Goal: Task Accomplishment & Management: Use online tool/utility

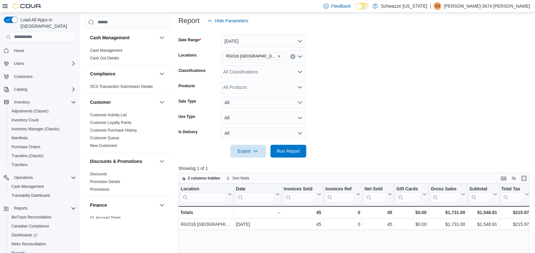
scroll to position [85, 0]
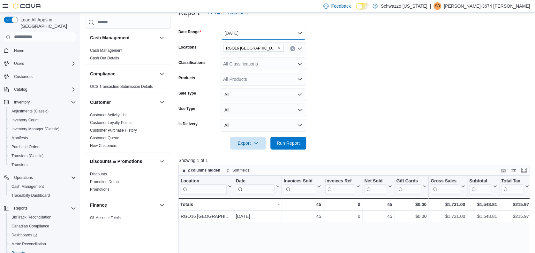
click at [253, 34] on button "[DATE]" at bounding box center [264, 33] width 86 height 13
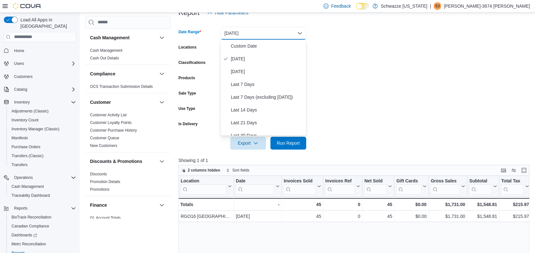
click at [253, 34] on button "[DATE]" at bounding box center [264, 33] width 86 height 13
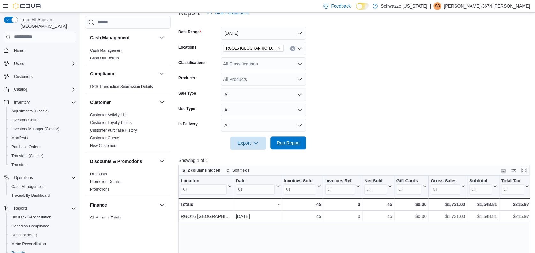
click at [287, 142] on span "Run Report" at bounding box center [288, 143] width 23 height 6
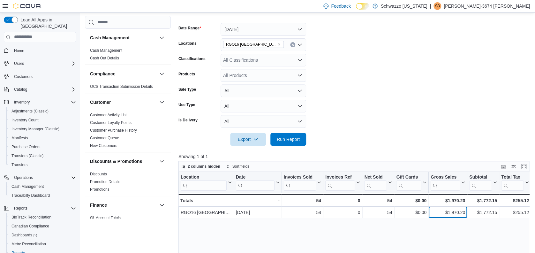
drag, startPoint x: 436, startPoint y: 209, endPoint x: 482, endPoint y: 218, distance: 46.6
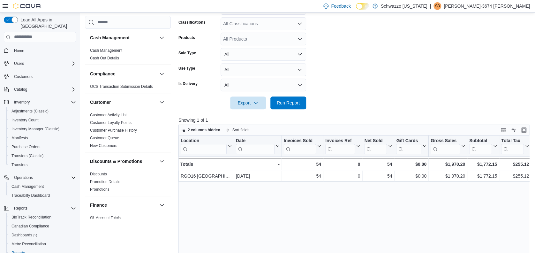
drag, startPoint x: 477, startPoint y: 214, endPoint x: 521, endPoint y: 203, distance: 45.2
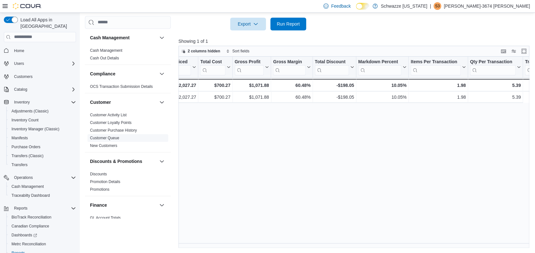
scroll to position [0, 0]
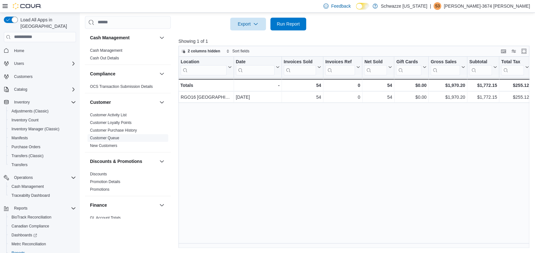
drag, startPoint x: 285, startPoint y: 133, endPoint x: 155, endPoint y: 138, distance: 130.4
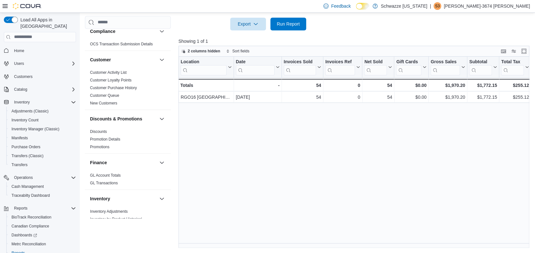
drag, startPoint x: 384, startPoint y: 158, endPoint x: 410, endPoint y: 157, distance: 25.6
drag, startPoint x: 417, startPoint y: 157, endPoint x: 440, endPoint y: 154, distance: 23.9
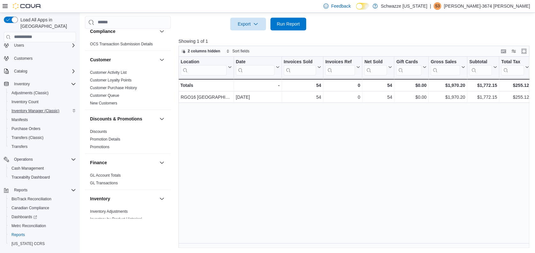
scroll to position [28, 0]
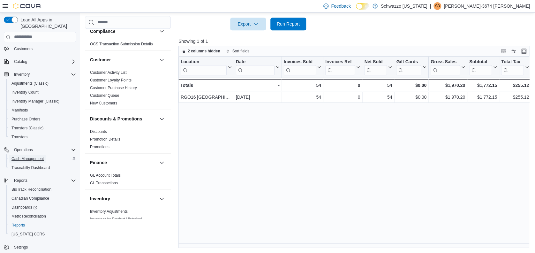
click at [39, 156] on span "Cash Management" at bounding box center [27, 158] width 32 height 5
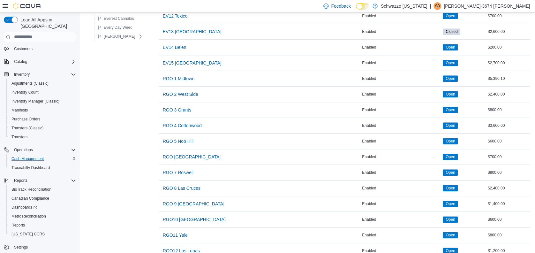
scroll to position [406, 0]
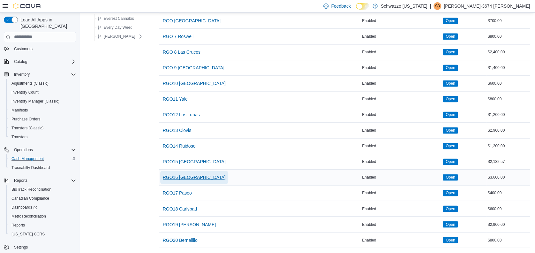
click at [186, 174] on span "RGO16 [GEOGRAPHIC_DATA]" at bounding box center [194, 177] width 63 height 6
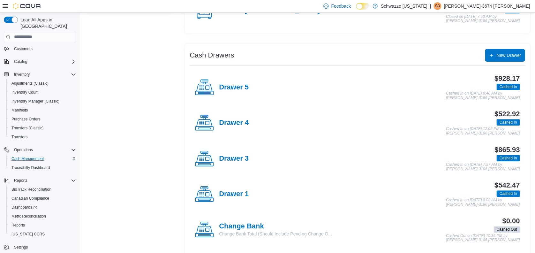
scroll to position [128, 0]
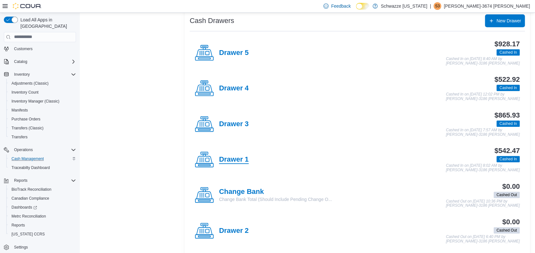
click at [246, 157] on h4 "Drawer 1" at bounding box center [234, 160] width 30 height 8
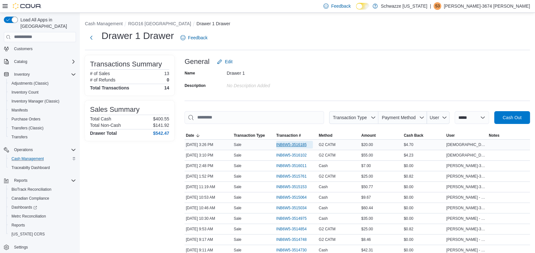
click at [283, 144] on span "INB6W5-3516185" at bounding box center [291, 144] width 30 height 5
click at [302, 156] on span "INB6W5-3516102" at bounding box center [291, 155] width 30 height 5
click at [89, 37] on button "Next" at bounding box center [91, 37] width 13 height 13
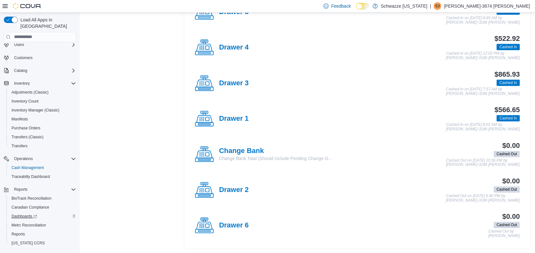
scroll to position [28, 0]
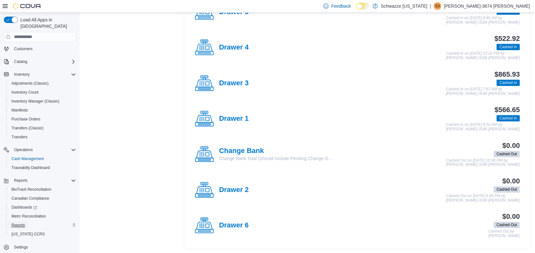
click at [20, 223] on span "Reports" at bounding box center [17, 225] width 13 height 5
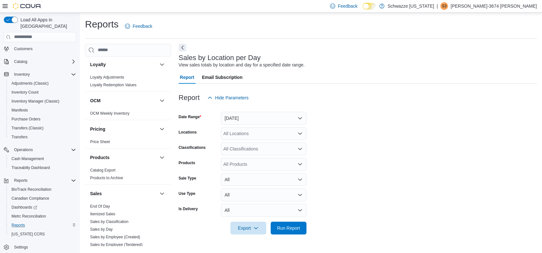
scroll to position [426, 0]
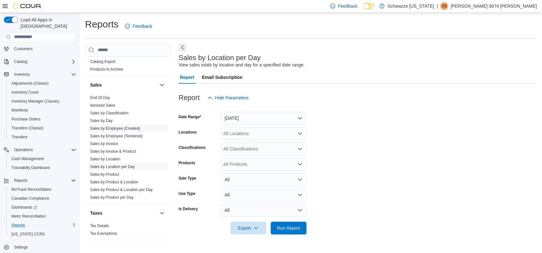
click at [113, 128] on link "Sales by Employee (Created)" at bounding box center [115, 128] width 50 height 4
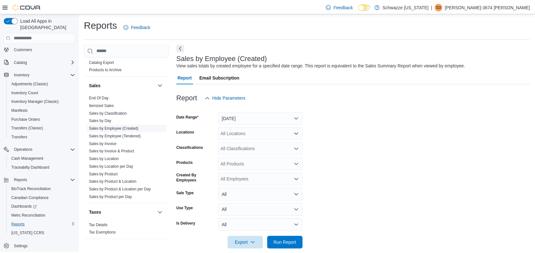
scroll to position [9, 0]
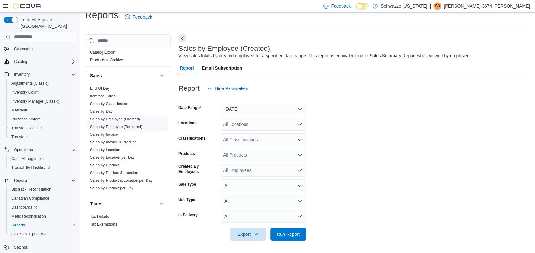
click at [115, 126] on link "Sales by Employee (Tendered)" at bounding box center [116, 127] width 52 height 4
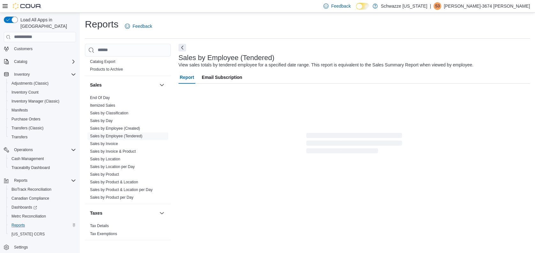
scroll to position [9, 0]
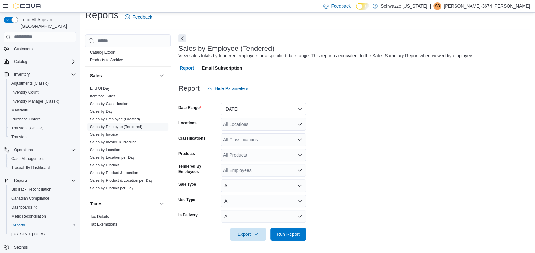
click at [252, 107] on button "[DATE]" at bounding box center [264, 109] width 86 height 13
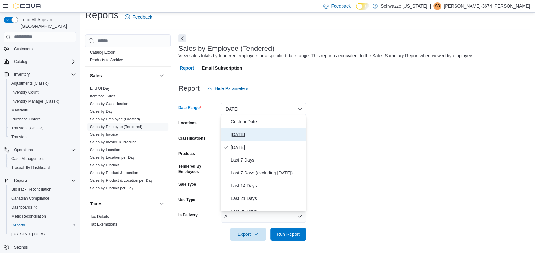
click at [251, 131] on span "[DATE]" at bounding box center [267, 135] width 73 height 8
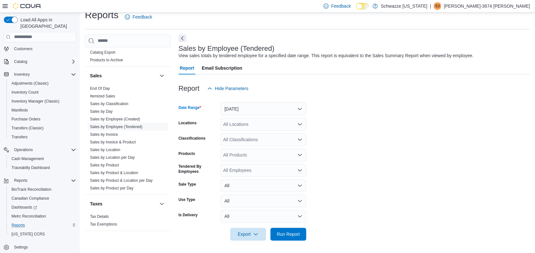
click at [243, 126] on div "All Locations" at bounding box center [264, 124] width 86 height 13
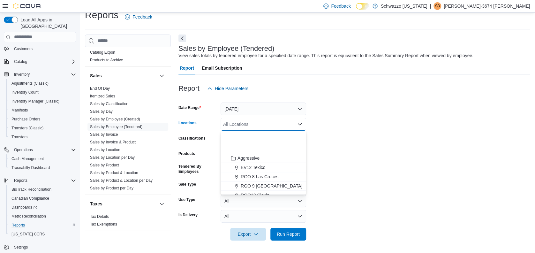
scroll to position [316, 0]
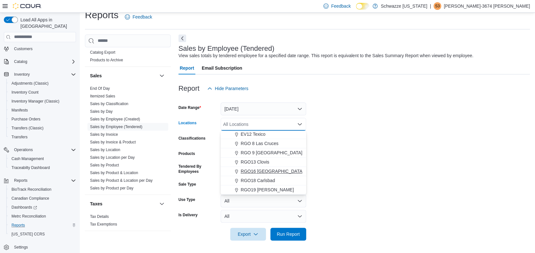
click at [272, 172] on span "RGO16 [GEOGRAPHIC_DATA]" at bounding box center [272, 171] width 63 height 6
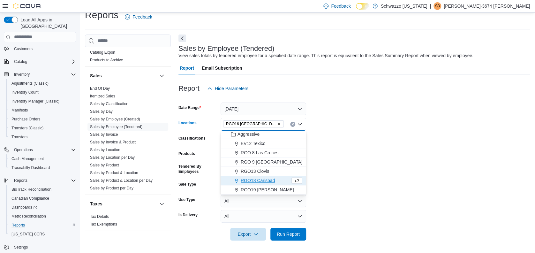
scroll to position [307, 0]
drag, startPoint x: 337, startPoint y: 132, endPoint x: 331, endPoint y: 137, distance: 7.8
click at [337, 133] on form "Date Range [DATE] Locations RGO16 [GEOGRAPHIC_DATA] Combo box. Selected. RGO16 …" at bounding box center [355, 168] width 352 height 146
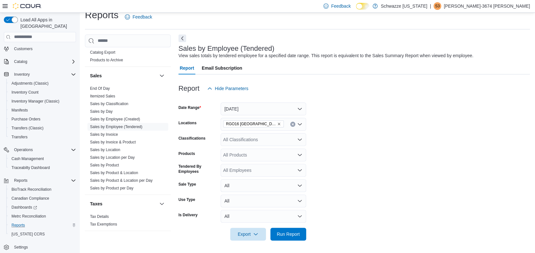
click at [275, 166] on div "All Employees" at bounding box center [264, 170] width 86 height 13
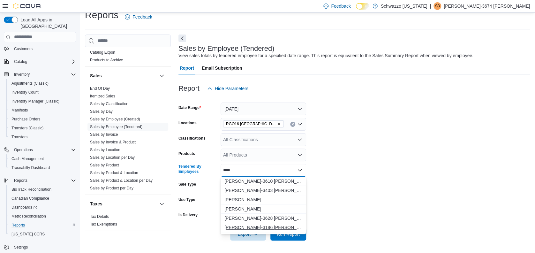
type input "****"
click at [266, 225] on span "[PERSON_NAME]-3186 [PERSON_NAME]" at bounding box center [264, 227] width 78 height 6
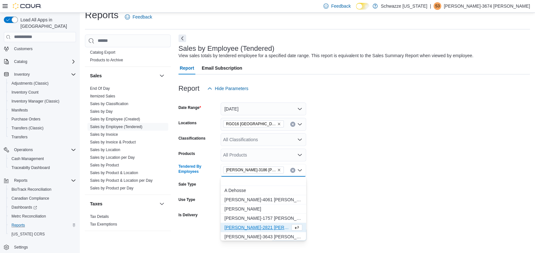
click at [358, 179] on form "Date Range [DATE] Locations RGO16 [GEOGRAPHIC_DATA] Classifications All Classif…" at bounding box center [355, 168] width 352 height 146
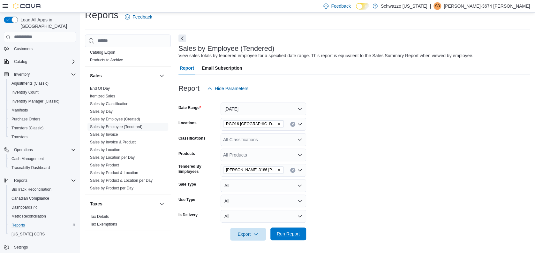
click at [298, 233] on span "Run Report" at bounding box center [288, 234] width 23 height 6
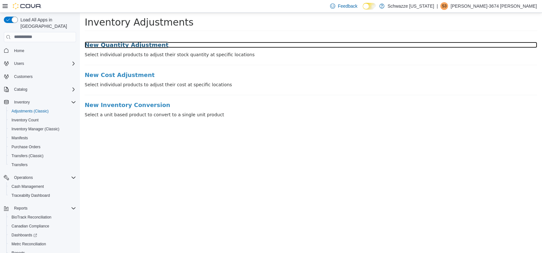
click at [131, 44] on h3 "New Quantity Adjustment" at bounding box center [311, 45] width 452 height 6
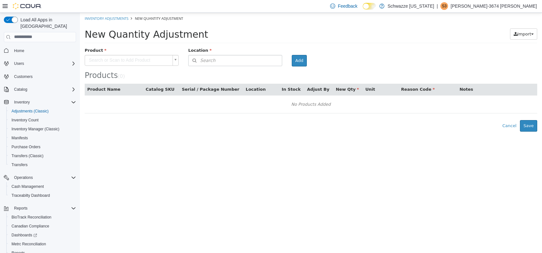
click at [132, 59] on body "× Inventory Adjustments New Quantity Adjustment New Quantity Adjustment Import …" at bounding box center [311, 71] width 462 height 119
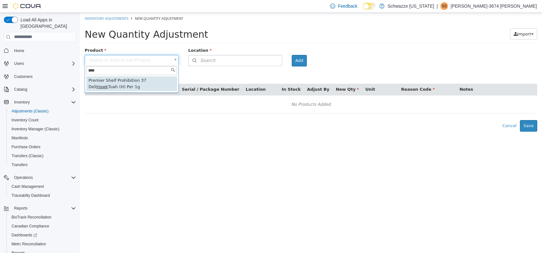
type input "****"
type input "**********"
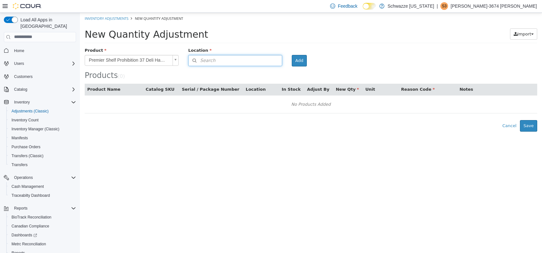
click at [207, 60] on span "Search" at bounding box center [201, 60] width 27 height 7
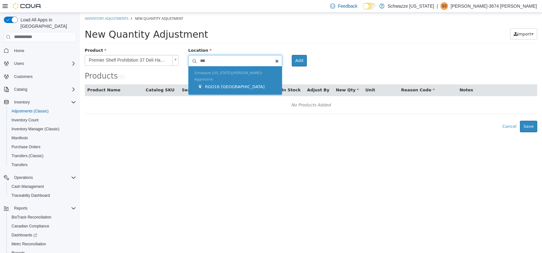
type input "***"
click at [251, 83] on div "RGO16 [GEOGRAPHIC_DATA]" at bounding box center [236, 86] width 79 height 6
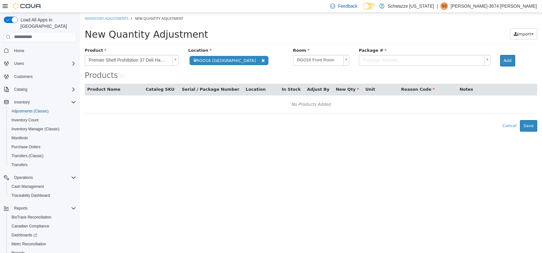
click at [362, 58] on body "**********" at bounding box center [311, 71] width 462 height 119
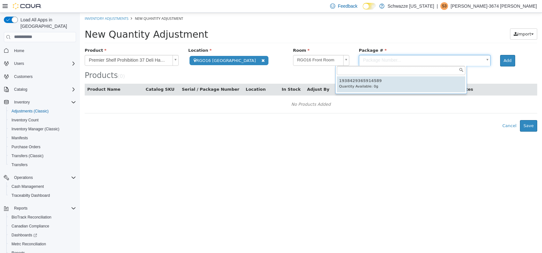
type input "**********"
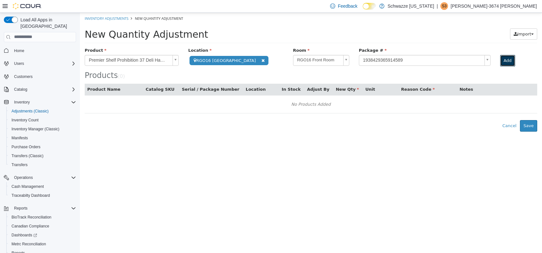
click at [500, 59] on button "Add" at bounding box center [507, 60] width 15 height 11
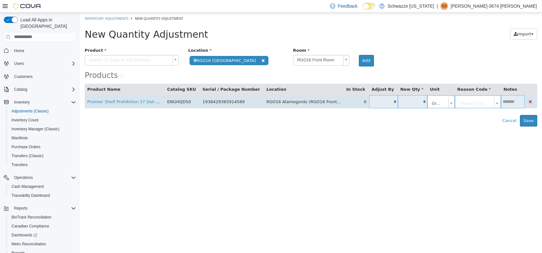
click at [398, 101] on input "*" at bounding box center [413, 101] width 30 height 5
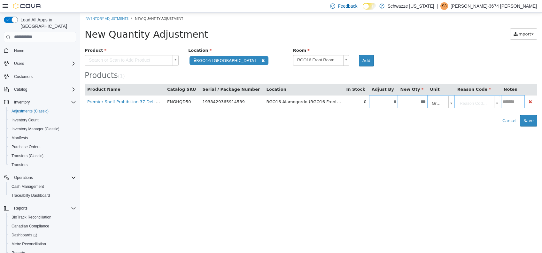
type input "***"
click at [446, 103] on body "**********" at bounding box center [311, 69] width 462 height 114
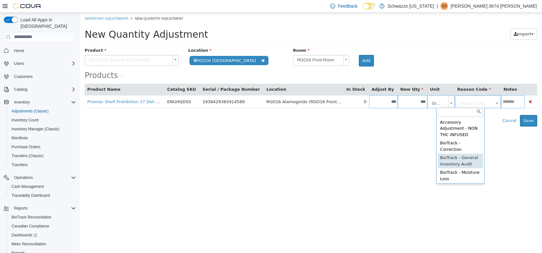
type input "**********"
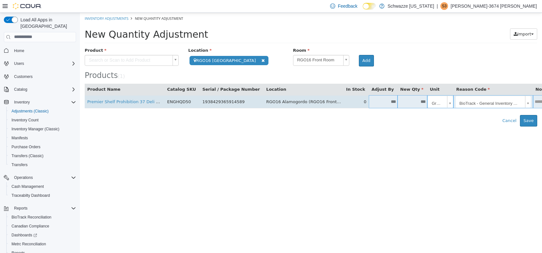
click at [533, 100] on input "text" at bounding box center [543, 101] width 20 height 5
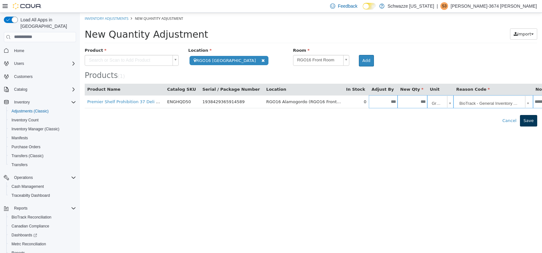
type input "********"
click at [530, 118] on button "Save" at bounding box center [528, 120] width 17 height 11
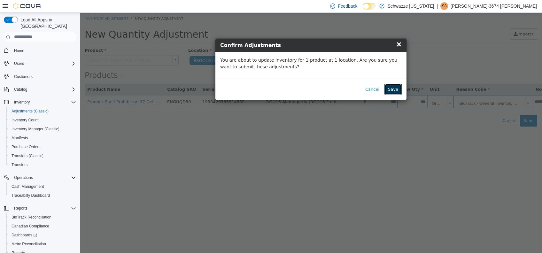
click at [401, 88] on button "Save" at bounding box center [392, 88] width 17 height 11
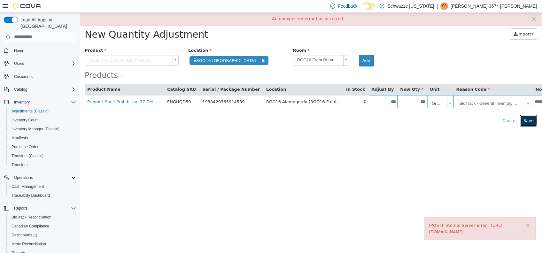
click at [526, 120] on button "Save" at bounding box center [528, 120] width 17 height 11
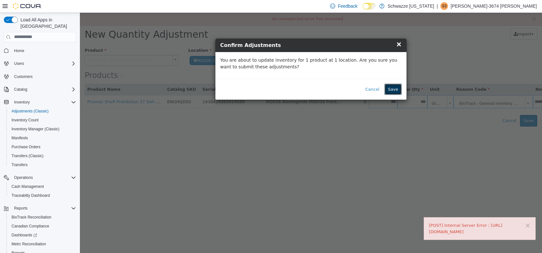
click at [399, 91] on button "Save" at bounding box center [392, 88] width 17 height 11
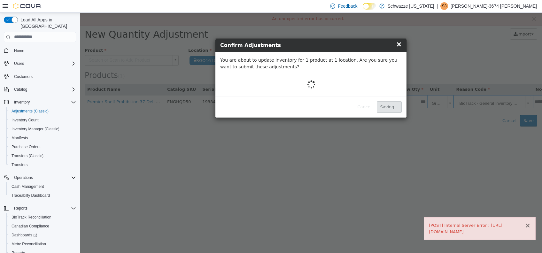
click at [529, 223] on button "×" at bounding box center [527, 225] width 6 height 7
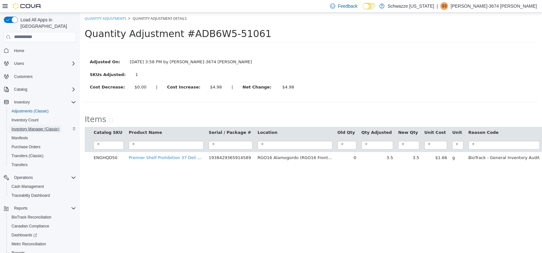
click at [38, 126] on span "Inventory Manager (Classic)" at bounding box center [35, 128] width 48 height 5
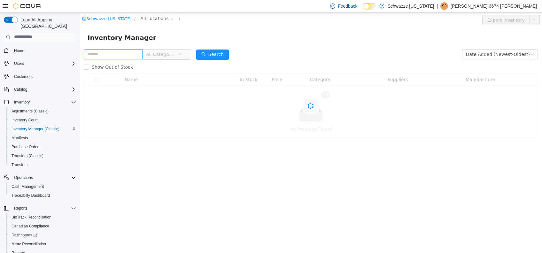
click at [126, 56] on input "text" at bounding box center [113, 54] width 58 height 10
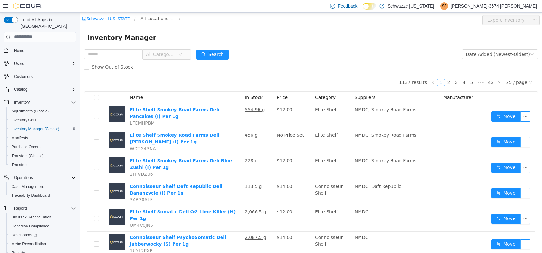
click at [150, 24] on div "Schwazze New Mexico / All Locations / Export Inventory" at bounding box center [311, 19] width 462 height 15
click at [151, 21] on span "All Locations" at bounding box center [157, 19] width 38 height 8
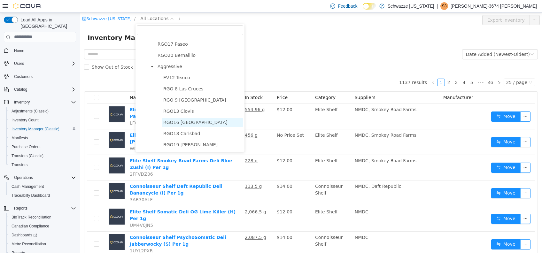
click at [186, 124] on span "RGO16 [GEOGRAPHIC_DATA]" at bounding box center [195, 121] width 64 height 5
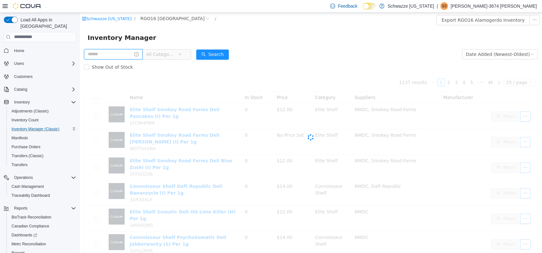
click at [117, 56] on input "text" at bounding box center [113, 54] width 58 height 10
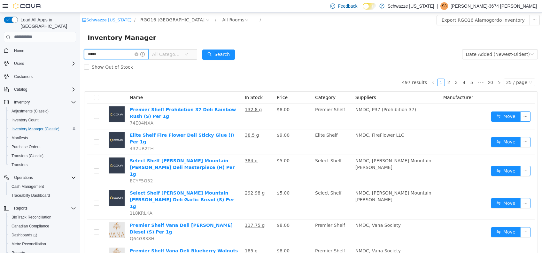
type input "*****"
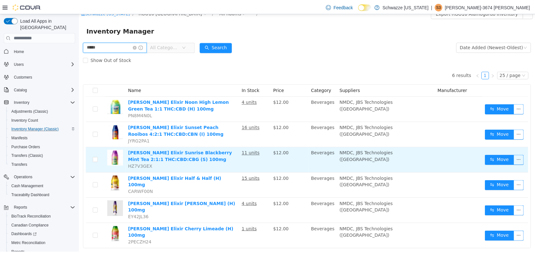
scroll to position [10, 0]
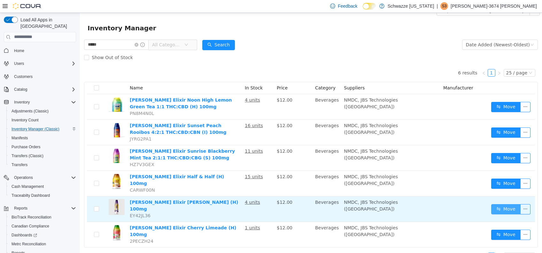
click at [504, 204] on button "Move" at bounding box center [505, 209] width 29 height 10
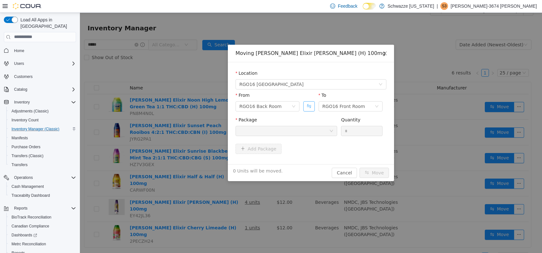
click at [306, 109] on button "Swap" at bounding box center [308, 106] width 11 height 10
click at [306, 130] on div at bounding box center [284, 131] width 90 height 10
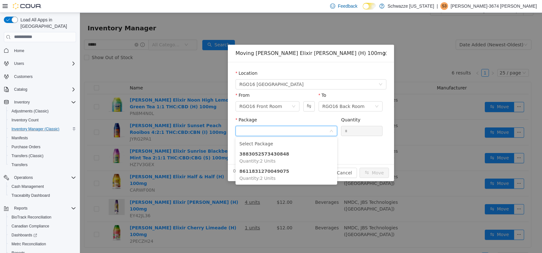
click at [302, 122] on div "Package" at bounding box center [286, 120] width 102 height 9
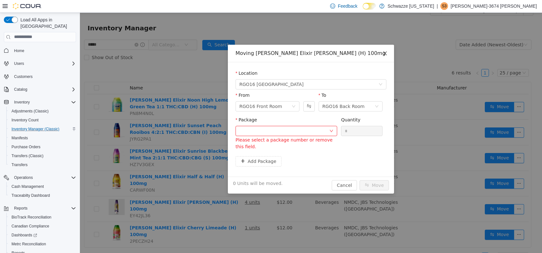
click at [383, 52] on span "Close" at bounding box center [385, 53] width 18 height 18
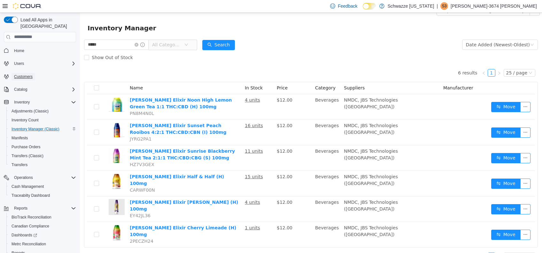
click at [20, 73] on span "Customers" at bounding box center [23, 77] width 19 height 8
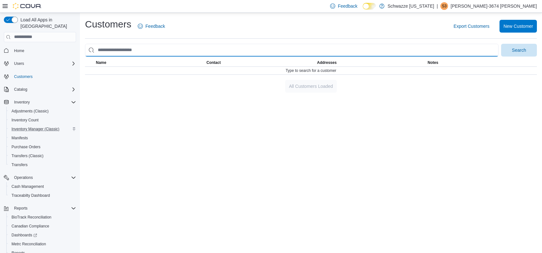
click at [161, 50] on input "search" at bounding box center [291, 50] width 413 height 13
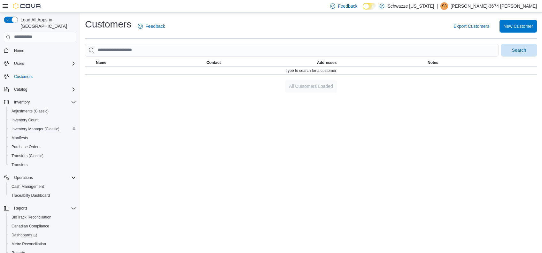
click at [138, 167] on div "Customers Feedback Export Customers New Customer Search This table contains 0 r…" at bounding box center [311, 133] width 462 height 240
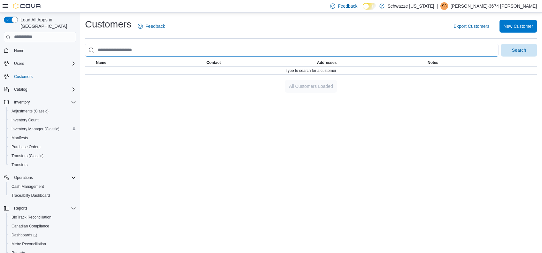
click at [149, 51] on input "search" at bounding box center [291, 50] width 413 height 13
type input "******"
click at [501, 44] on button "Search" at bounding box center [519, 50] width 36 height 13
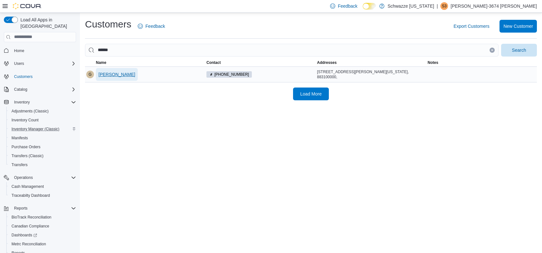
click at [117, 73] on span "Gradie Koch" at bounding box center [116, 74] width 37 height 6
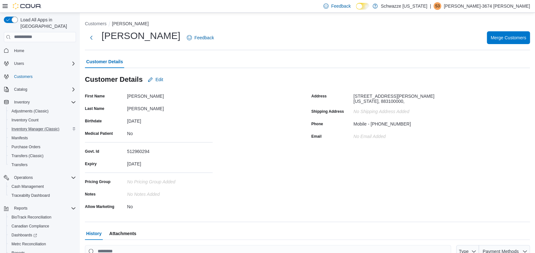
click at [5, 4] on icon at bounding box center [5, 6] width 5 height 4
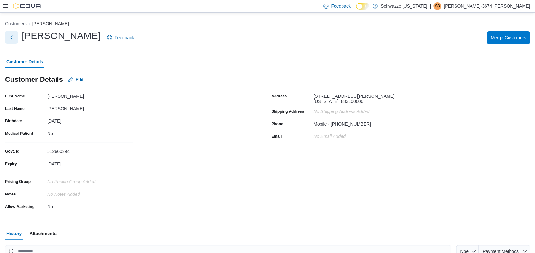
click at [10, 36] on button "Next" at bounding box center [11, 37] width 13 height 13
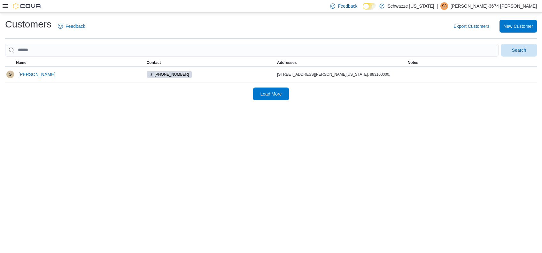
click at [7, 4] on icon at bounding box center [5, 6] width 5 height 4
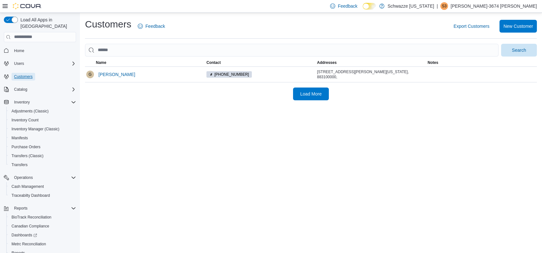
click at [24, 74] on span "Customers" at bounding box center [23, 76] width 19 height 5
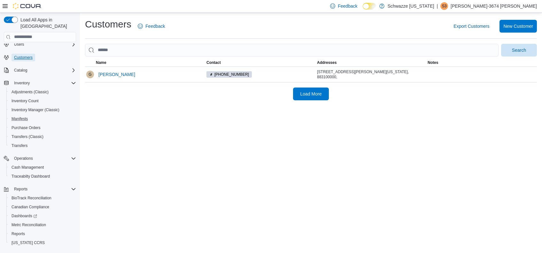
scroll to position [28, 0]
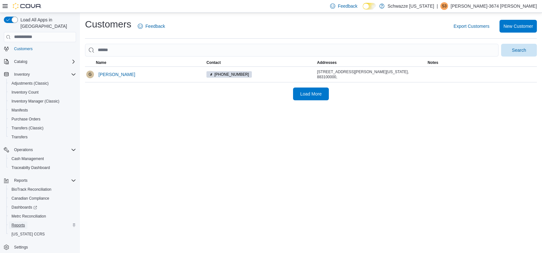
click at [26, 221] on link "Reports" at bounding box center [18, 225] width 19 height 8
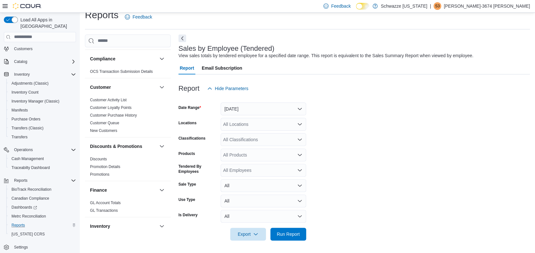
scroll to position [85, 0]
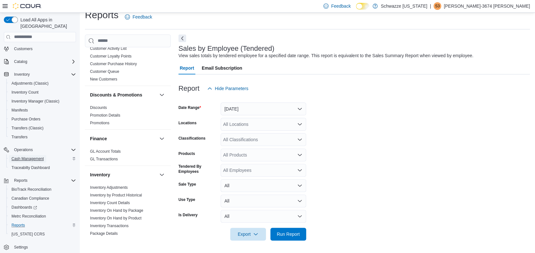
click at [34, 156] on span "Cash Management" at bounding box center [27, 158] width 32 height 5
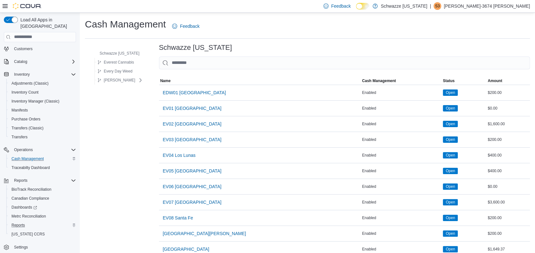
scroll to position [406, 0]
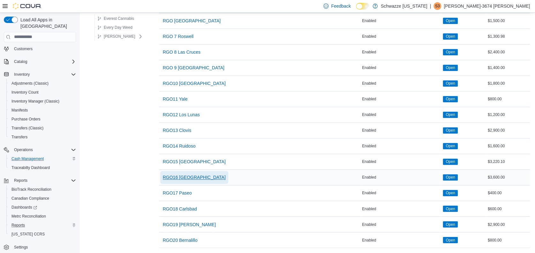
click at [187, 174] on span "RGO16 [GEOGRAPHIC_DATA]" at bounding box center [194, 177] width 63 height 6
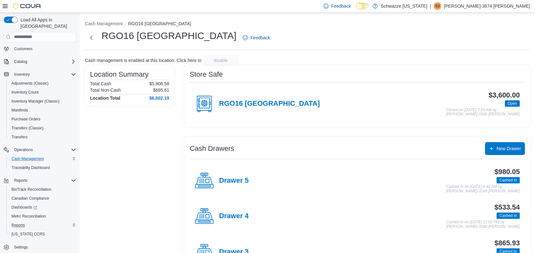
click at [243, 185] on div "Drawer 5" at bounding box center [222, 180] width 54 height 19
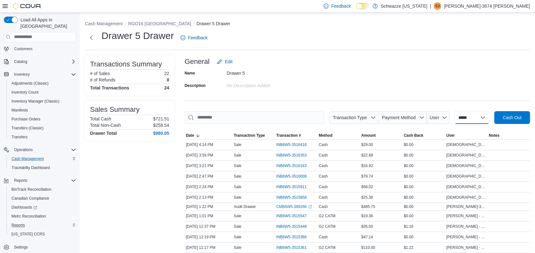
click at [475, 117] on select "**********" at bounding box center [472, 117] width 34 height 13
select select "*********"
click at [455, 111] on select "**********" at bounding box center [472, 117] width 34 height 13
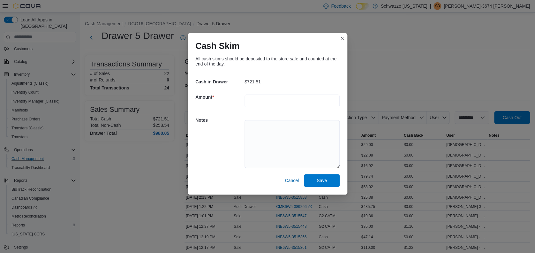
click at [302, 103] on input "number" at bounding box center [292, 101] width 95 height 13
type input "***"
click at [294, 129] on textarea at bounding box center [292, 144] width 95 height 48
type textarea "**********"
click at [331, 175] on span "Save" at bounding box center [322, 180] width 28 height 13
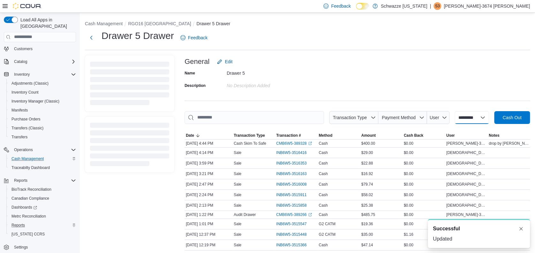
select select
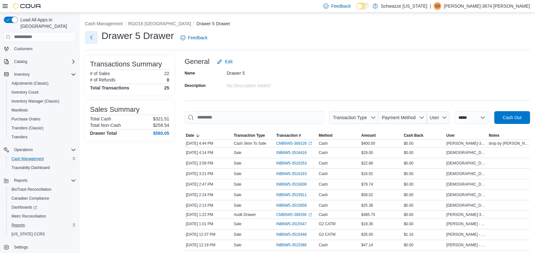
click at [95, 40] on button "Next" at bounding box center [91, 37] width 13 height 13
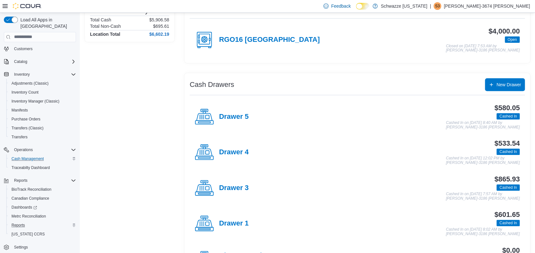
scroll to position [128, 0]
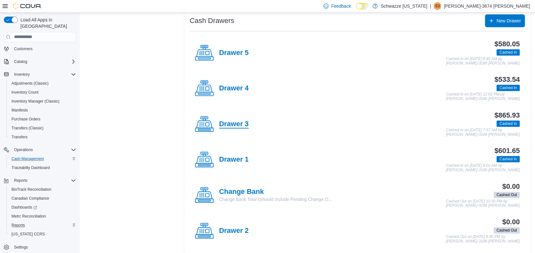
click at [245, 125] on h4 "Drawer 3" at bounding box center [234, 124] width 30 height 8
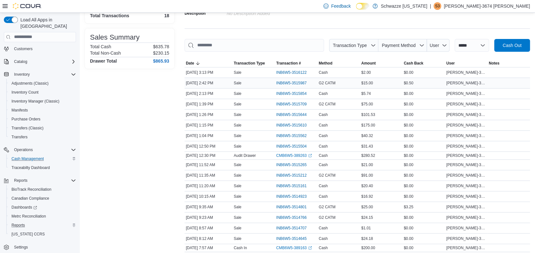
scroll to position [18, 0]
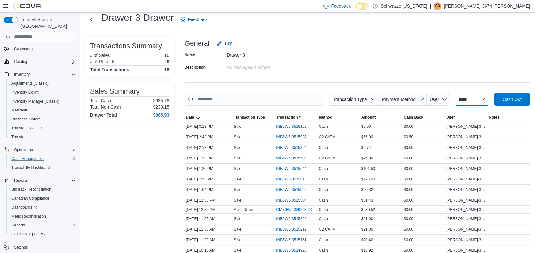
click at [470, 99] on select "**********" at bounding box center [472, 99] width 34 height 13
select select "*********"
click at [455, 93] on select "**********" at bounding box center [472, 99] width 34 height 13
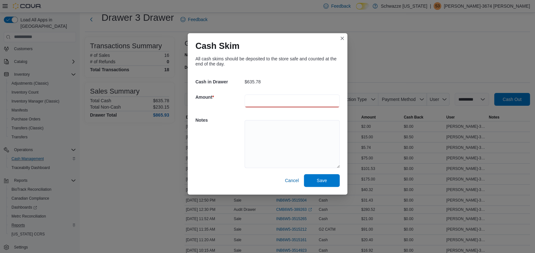
click at [285, 100] on input "number" at bounding box center [292, 101] width 95 height 13
type input "***"
click at [256, 148] on textarea at bounding box center [292, 144] width 95 height 48
type textarea "**********"
click at [323, 182] on span "Save" at bounding box center [322, 180] width 10 height 6
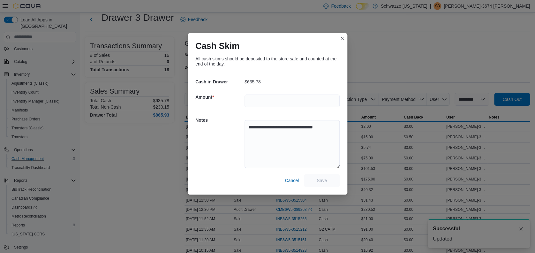
scroll to position [0, 0]
select select
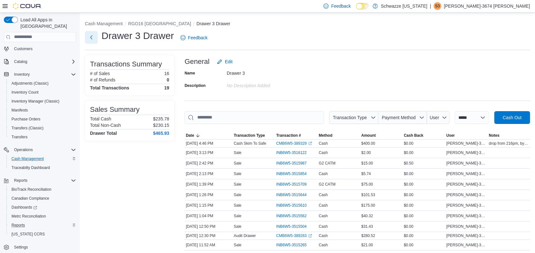
click at [94, 35] on button "Next" at bounding box center [91, 37] width 13 height 13
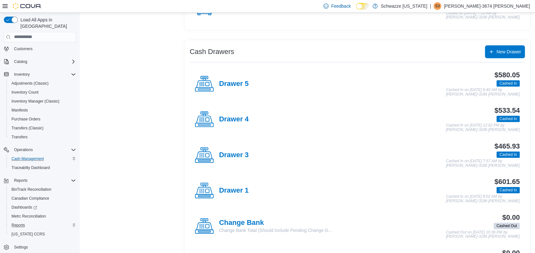
scroll to position [85, 0]
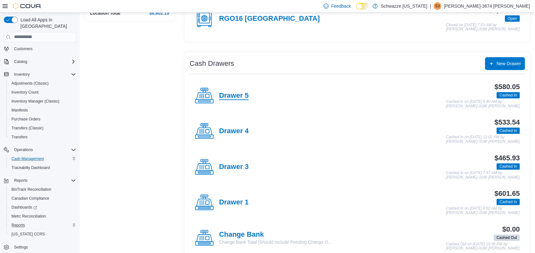
click at [244, 97] on h4 "Drawer 5" at bounding box center [234, 96] width 30 height 8
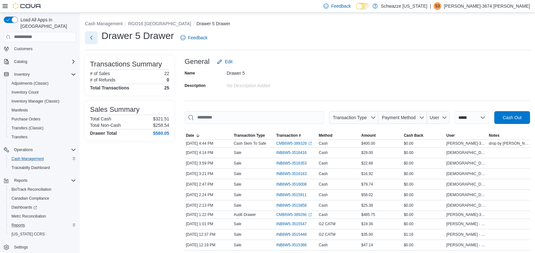
click at [92, 37] on button "Next" at bounding box center [91, 37] width 13 height 13
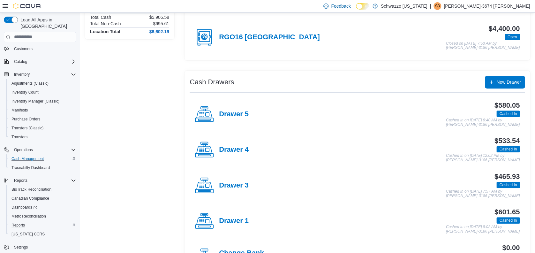
scroll to position [85, 0]
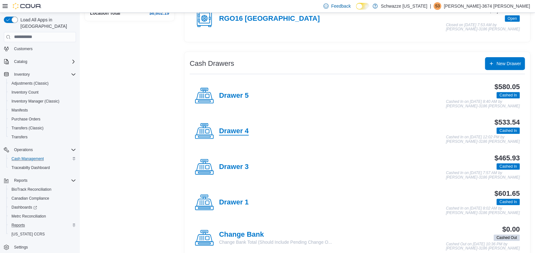
click at [237, 134] on h4 "Drawer 4" at bounding box center [234, 131] width 30 height 8
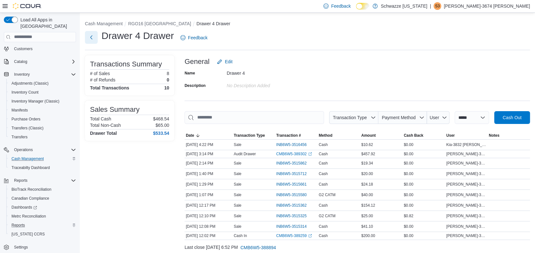
click at [92, 37] on button "Next" at bounding box center [91, 37] width 13 height 13
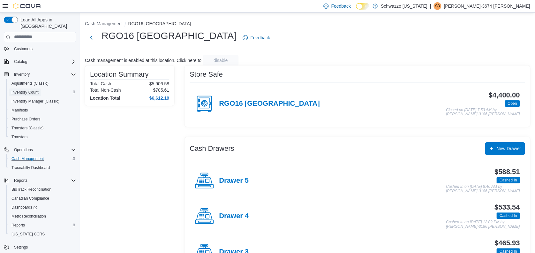
click at [22, 90] on span "Inventory Count" at bounding box center [24, 92] width 27 height 5
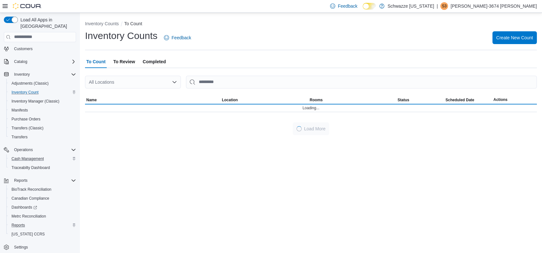
click at [142, 83] on div "All Locations" at bounding box center [133, 82] width 96 height 13
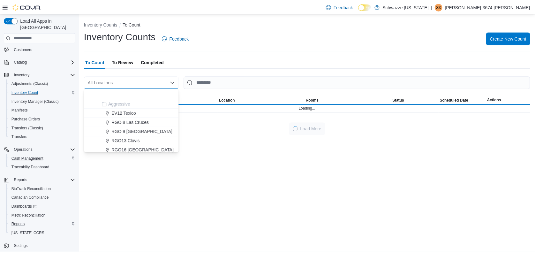
scroll to position [316, 0]
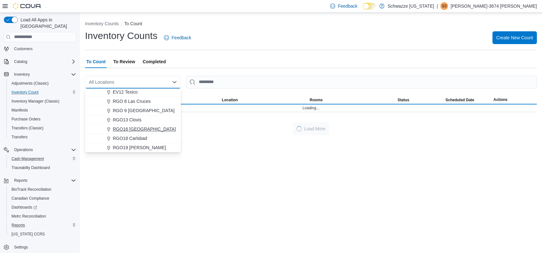
click at [141, 127] on span "RGO16 [GEOGRAPHIC_DATA]" at bounding box center [144, 129] width 63 height 6
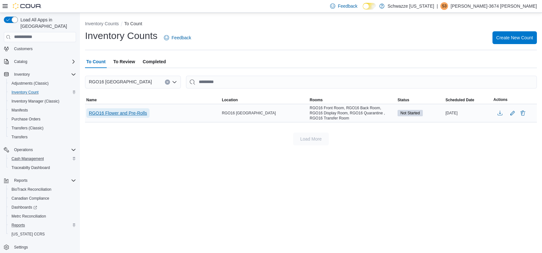
click at [137, 111] on span "RGO16 Flower and Pre-Rolls" at bounding box center [118, 113] width 58 height 6
click at [132, 111] on span "RGO16 Flower and Pre-Rolls" at bounding box center [118, 113] width 58 height 6
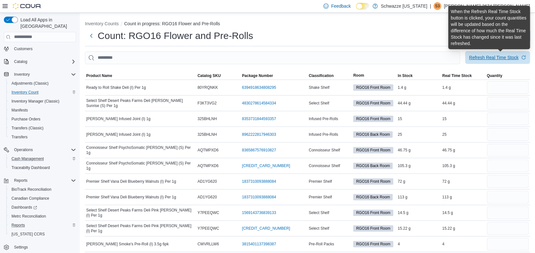
click at [509, 58] on div "Refresh Real Time Stock" at bounding box center [494, 57] width 50 height 6
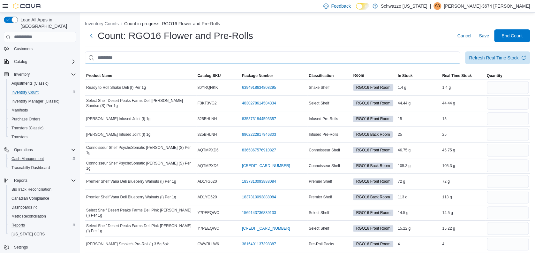
click at [362, 60] on input "This is a search bar. After typing your query, hit enter to filter the results …" at bounding box center [272, 57] width 375 height 13
type input "*****"
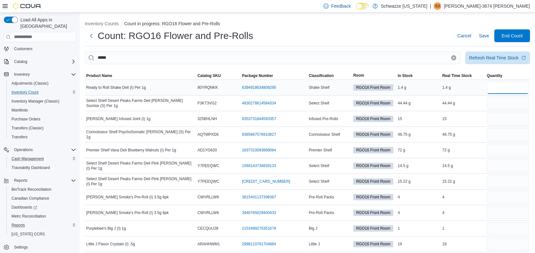
click at [500, 87] on input "number" at bounding box center [508, 87] width 42 height 13
type input "*"
type input "**"
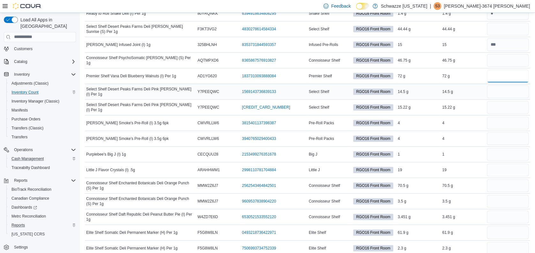
scroll to position [85, 0]
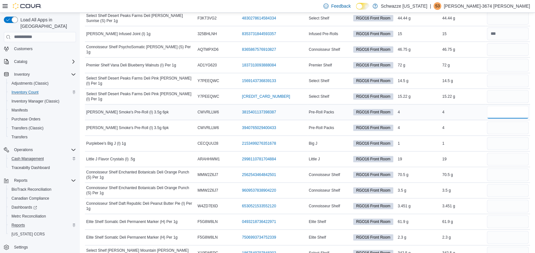
click at [501, 112] on input "number" at bounding box center [508, 112] width 42 height 13
type input "*"
type input "**"
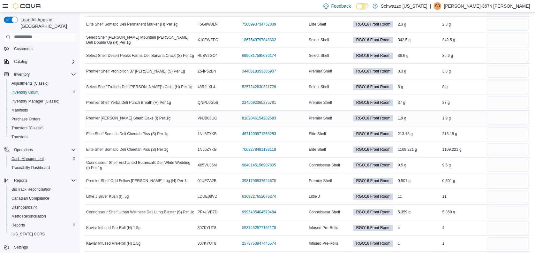
scroll to position [341, 0]
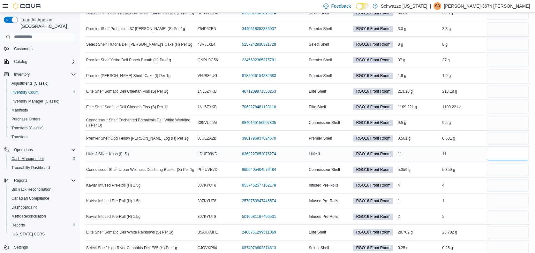
click at [507, 152] on input "number" at bounding box center [508, 154] width 42 height 13
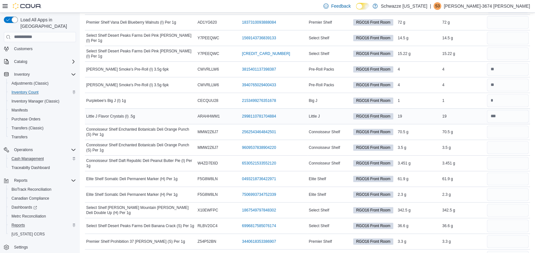
scroll to position [128, 0]
type input "*"
click at [509, 112] on input "number" at bounding box center [508, 116] width 42 height 13
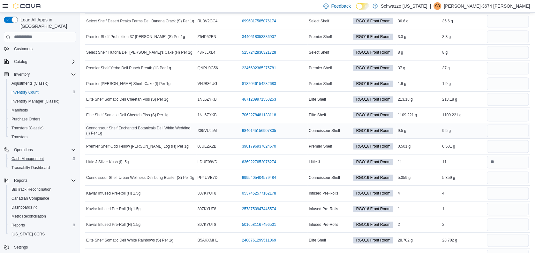
scroll to position [341, 0]
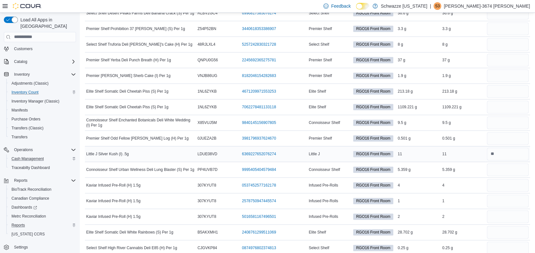
type input "**"
click at [506, 155] on input "number" at bounding box center [508, 154] width 42 height 13
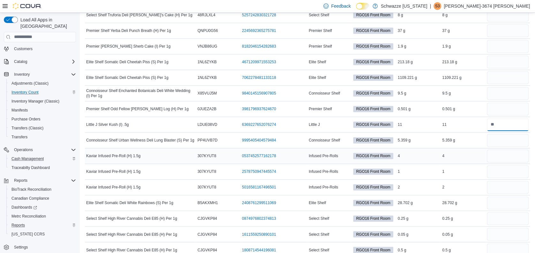
scroll to position [383, 0]
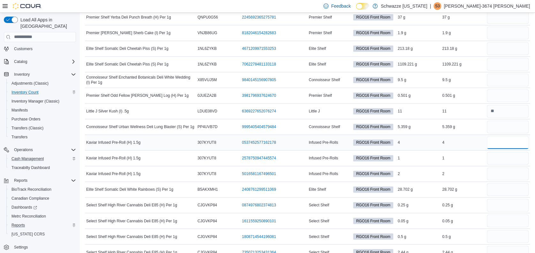
click at [506, 142] on input "number" at bounding box center [508, 142] width 42 height 13
type input "*"
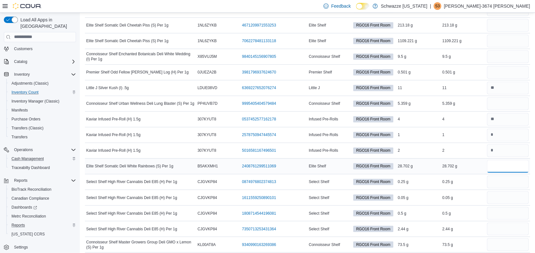
scroll to position [426, 0]
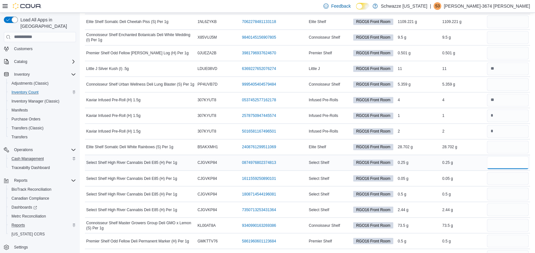
click at [497, 156] on input "number" at bounding box center [508, 162] width 42 height 13
type input "*"
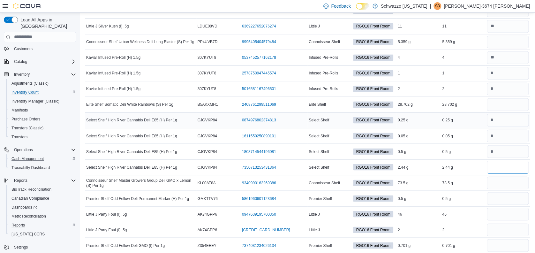
scroll to position [554, 0]
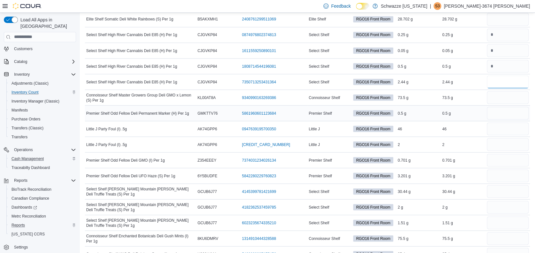
type input "*"
click at [498, 112] on input "number" at bounding box center [508, 113] width 42 height 13
type input "*"
click at [509, 127] on input "number" at bounding box center [508, 128] width 42 height 13
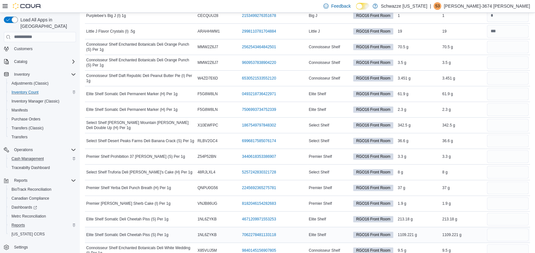
scroll to position [170, 0]
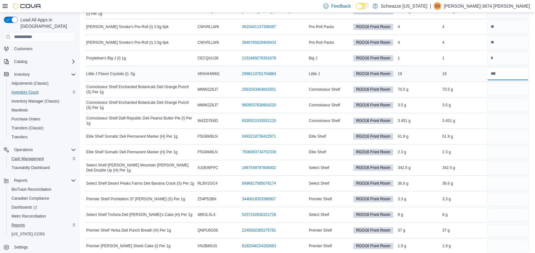
click at [504, 73] on input "number" at bounding box center [508, 73] width 42 height 13
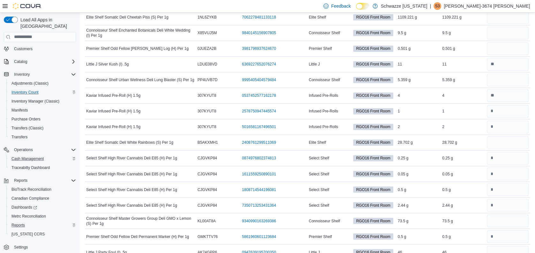
scroll to position [511, 0]
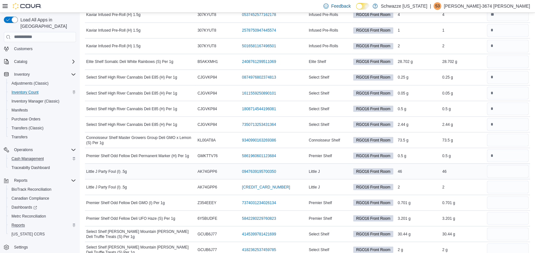
type input "**"
click at [502, 167] on input "number" at bounding box center [508, 171] width 42 height 13
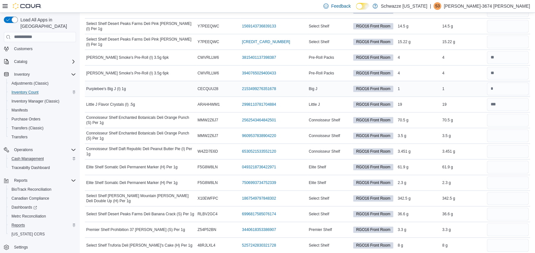
scroll to position [128, 0]
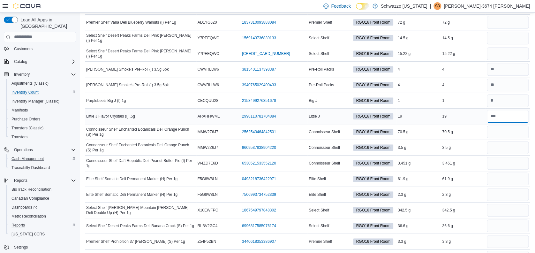
click at [501, 115] on input "number" at bounding box center [508, 116] width 42 height 13
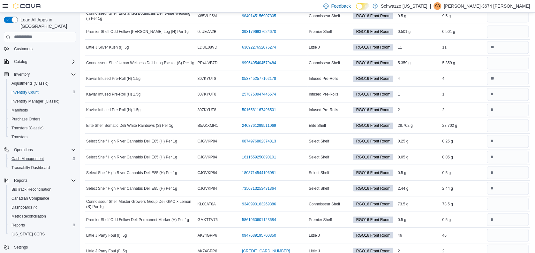
scroll to position [511, 0]
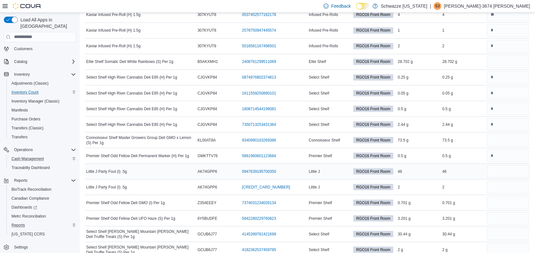
type input "**"
click at [501, 173] on input "number" at bounding box center [508, 171] width 42 height 13
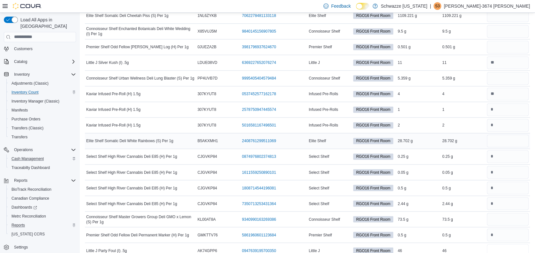
scroll to position [426, 0]
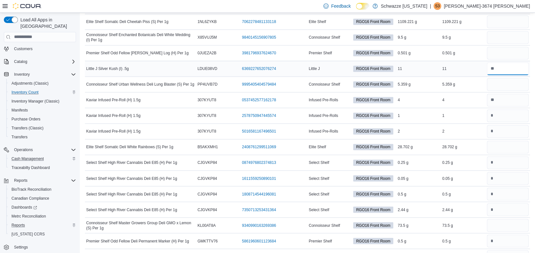
click at [505, 66] on input "number" at bounding box center [508, 68] width 42 height 13
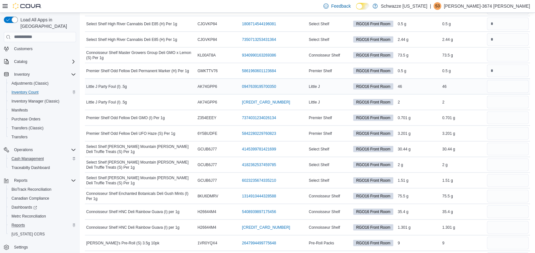
type input "**"
click at [499, 87] on input "number" at bounding box center [508, 86] width 42 height 13
type input "**"
type input "*"
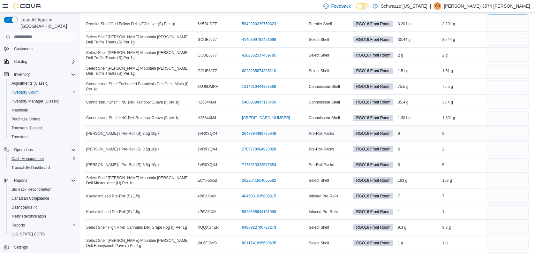
scroll to position [724, 0]
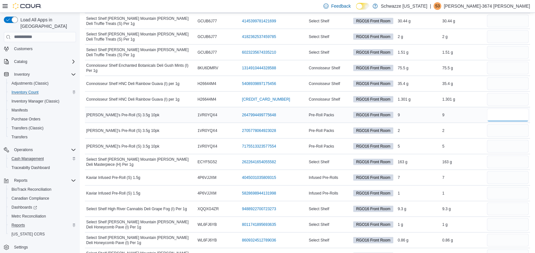
click at [502, 110] on input "number" at bounding box center [508, 115] width 42 height 13
click at [509, 115] on input "number" at bounding box center [508, 115] width 42 height 13
click at [514, 146] on input "number" at bounding box center [508, 146] width 42 height 13
type input "*"
click at [497, 132] on input "number" at bounding box center [508, 130] width 42 height 13
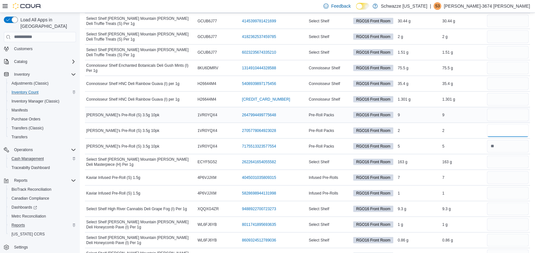
type input "*"
click at [496, 115] on input "number" at bounding box center [508, 115] width 42 height 13
type input "*"
click at [501, 171] on input "number" at bounding box center [508, 177] width 42 height 13
type input "*"
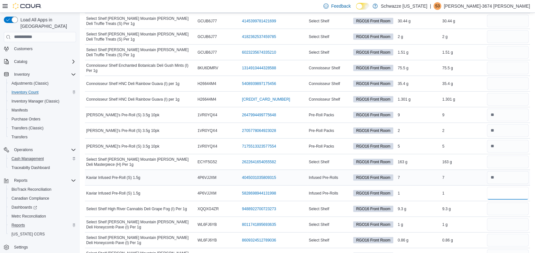
type input "*"
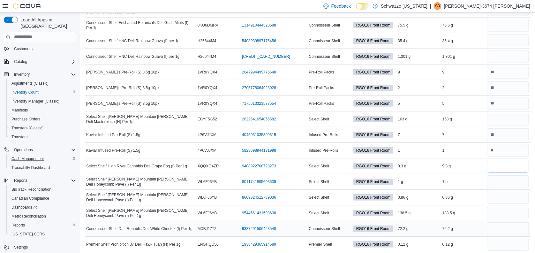
scroll to position [809, 0]
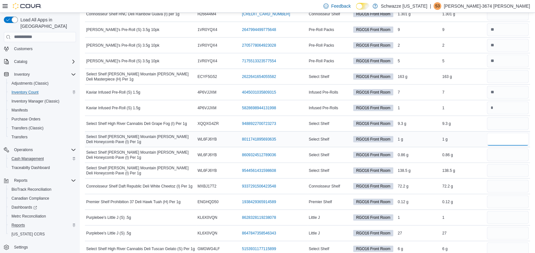
click at [498, 136] on input "number" at bounding box center [508, 139] width 42 height 13
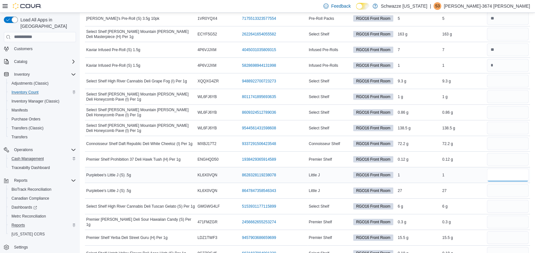
click at [503, 173] on input "number" at bounding box center [508, 175] width 42 height 13
type input "*"
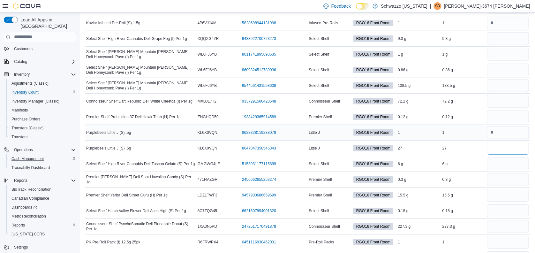
scroll to position [937, 0]
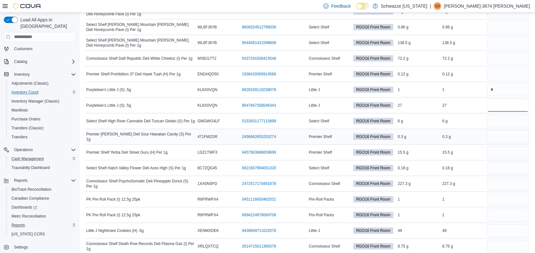
type input "*"
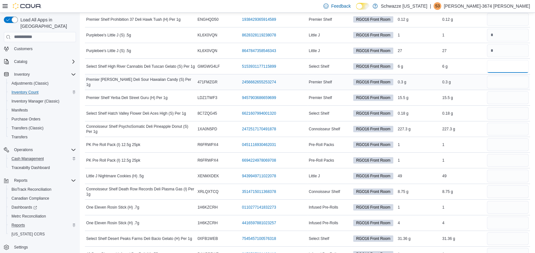
scroll to position [1022, 0]
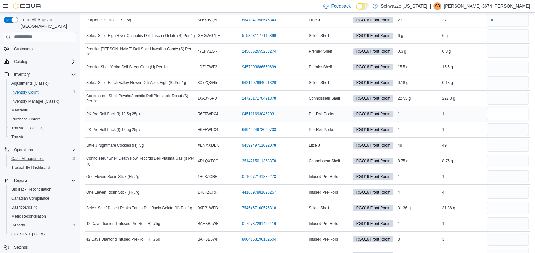
click at [493, 110] on input "number" at bounding box center [508, 114] width 42 height 13
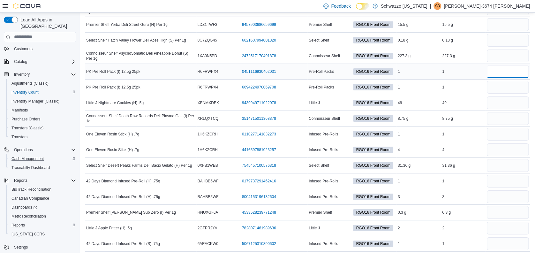
click at [497, 68] on input "number" at bounding box center [508, 71] width 42 height 13
type input "*"
click at [502, 82] on input "number" at bounding box center [508, 87] width 42 height 13
click at [505, 69] on input "number" at bounding box center [508, 71] width 42 height 13
type input "*"
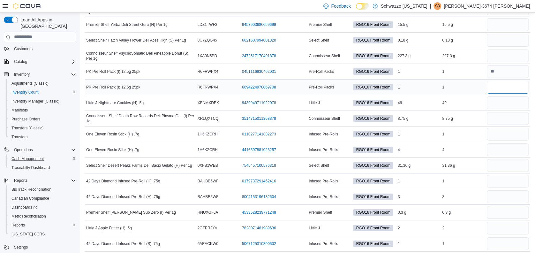
click at [512, 87] on input "number" at bounding box center [508, 87] width 42 height 13
type input "*"
click at [510, 98] on input "number" at bounding box center [508, 102] width 42 height 13
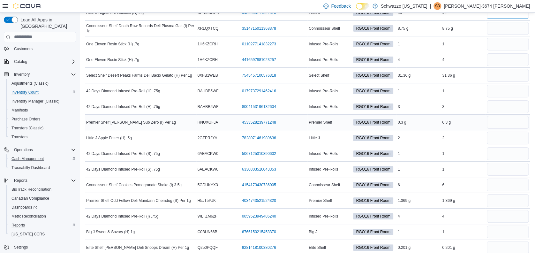
scroll to position [1107, 0]
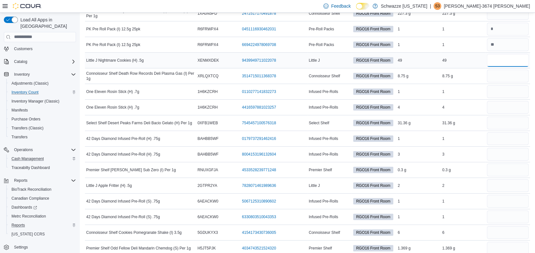
click at [503, 60] on input "number" at bounding box center [508, 60] width 42 height 13
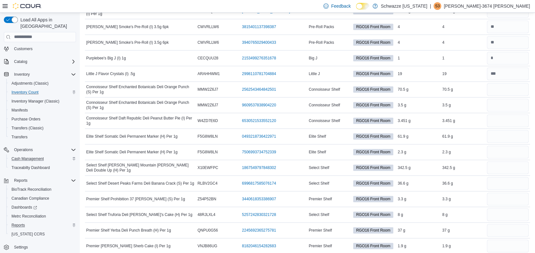
scroll to position [0, 0]
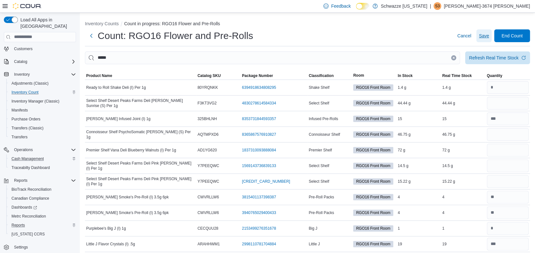
click at [488, 34] on span "Save" at bounding box center [484, 36] width 10 height 6
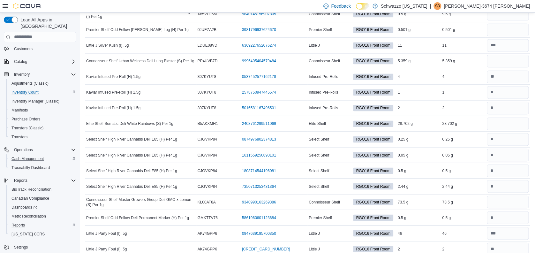
scroll to position [283, 0]
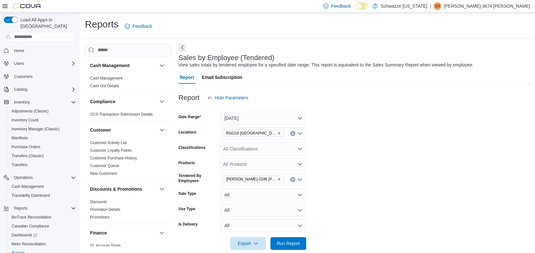
scroll to position [28, 0]
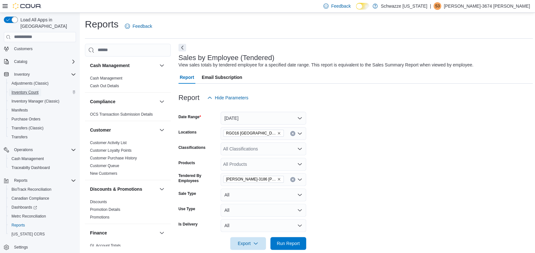
click at [31, 90] on span "Inventory Count" at bounding box center [24, 92] width 27 height 5
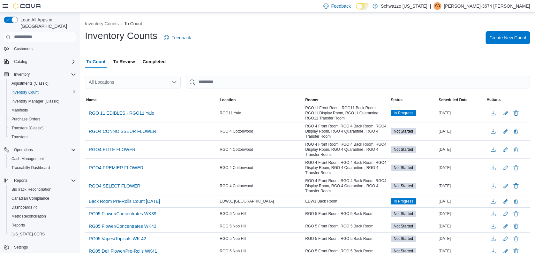
click at [131, 79] on div "All Locations" at bounding box center [133, 82] width 96 height 13
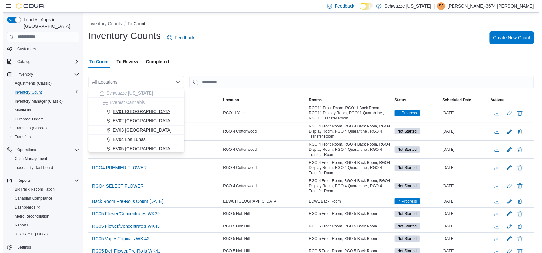
scroll to position [316, 0]
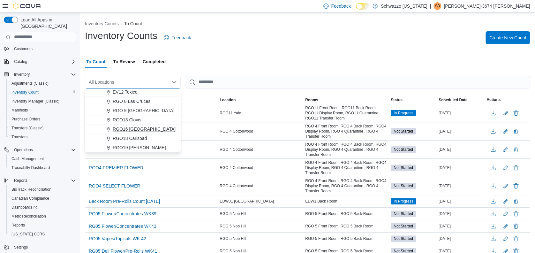
click at [136, 128] on span "RGO16 [GEOGRAPHIC_DATA]" at bounding box center [144, 129] width 63 height 6
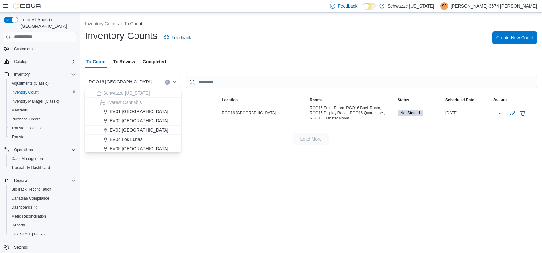
click at [208, 63] on div "To Count To Review Completed" at bounding box center [311, 61] width 452 height 13
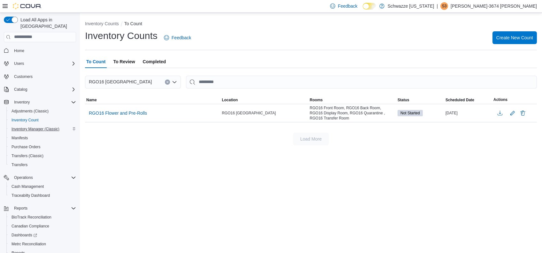
scroll to position [28, 0]
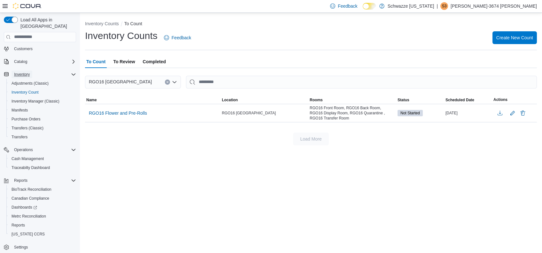
click at [21, 72] on span "Inventory" at bounding box center [22, 74] width 16 height 5
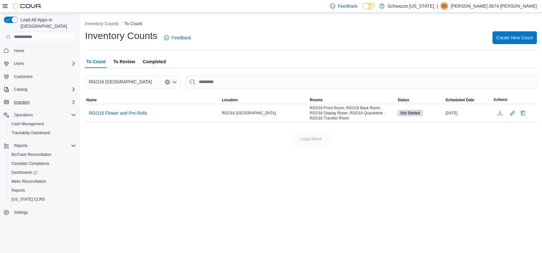
scroll to position [0, 0]
click at [28, 100] on span "Inventory" at bounding box center [22, 102] width 16 height 5
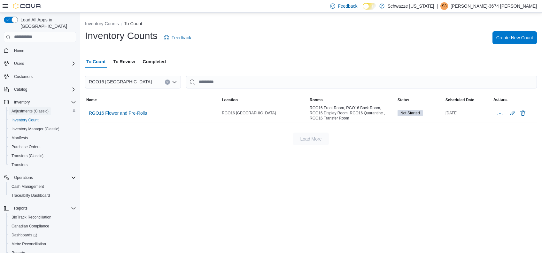
click at [26, 109] on span "Adjustments (Classic)" at bounding box center [29, 111] width 37 height 5
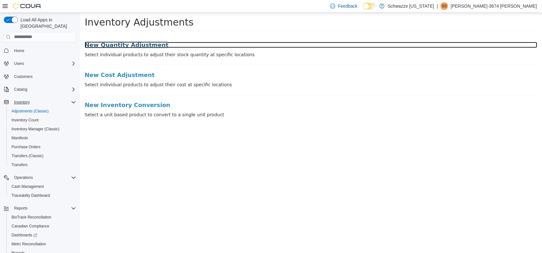
click at [123, 45] on h3 "New Quantity Adjustment" at bounding box center [311, 45] width 452 height 6
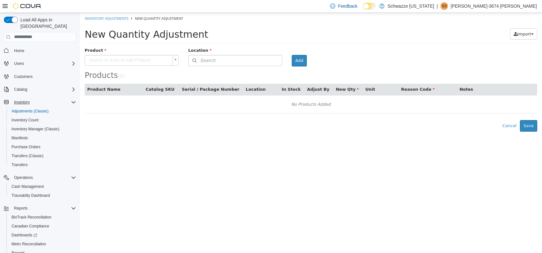
click at [141, 59] on body "× Inventory Adjustments New Quantity Adjustment New Quantity Adjustment Import …" at bounding box center [311, 71] width 462 height 119
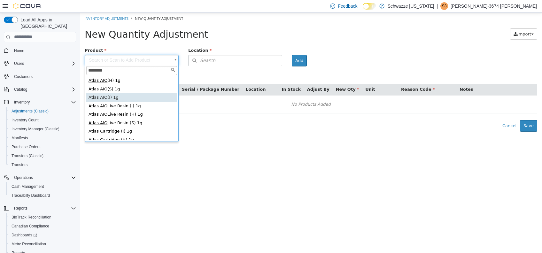
type input "*********"
type input "**********"
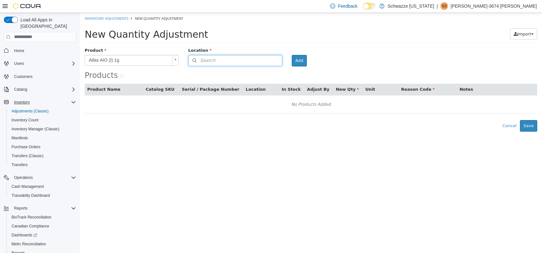
click at [256, 57] on button "Search" at bounding box center [235, 60] width 94 height 11
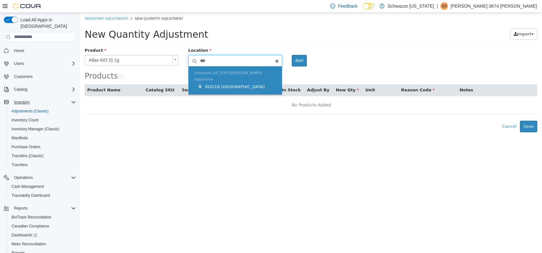
type input "***"
click at [258, 83] on div "RGO16 [GEOGRAPHIC_DATA]" at bounding box center [236, 86] width 79 height 6
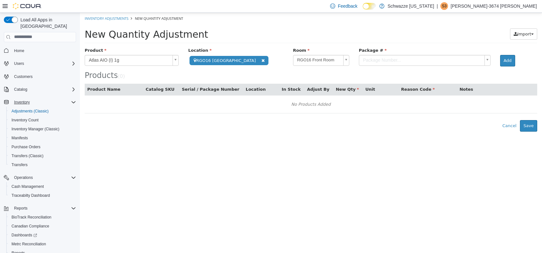
click at [365, 61] on body "**********" at bounding box center [311, 71] width 462 height 119
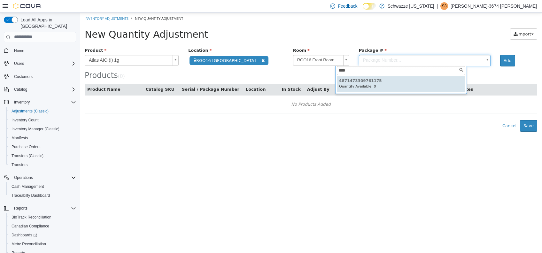
type input "****"
type input "**********"
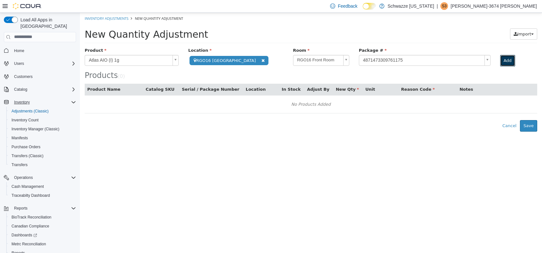
click at [500, 58] on button "Add" at bounding box center [507, 60] width 15 height 11
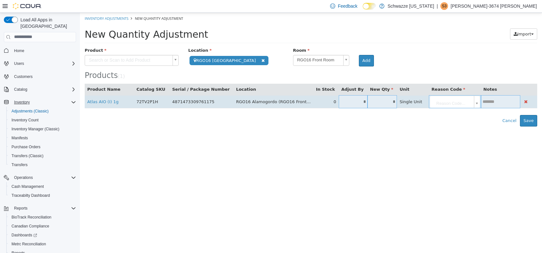
click at [376, 98] on td "*" at bounding box center [382, 101] width 30 height 13
click at [379, 103] on input "*" at bounding box center [382, 101] width 30 height 5
type input "*"
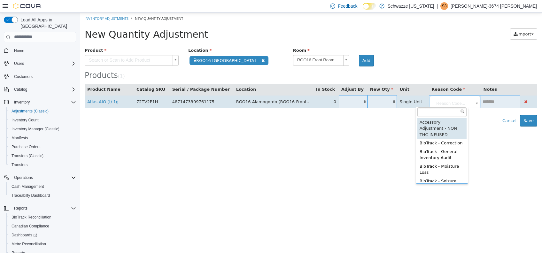
click at [441, 103] on body "**********" at bounding box center [311, 69] width 462 height 114
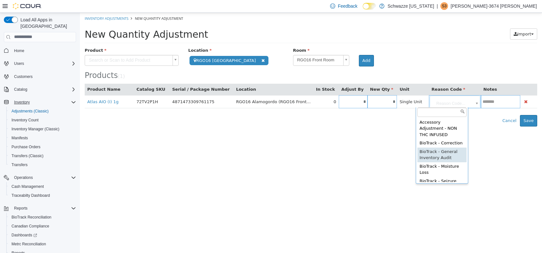
type input "**********"
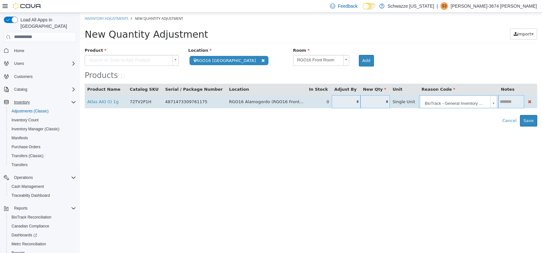
click at [498, 96] on td at bounding box center [511, 101] width 26 height 13
click at [498, 99] on input "text" at bounding box center [511, 101] width 26 height 5
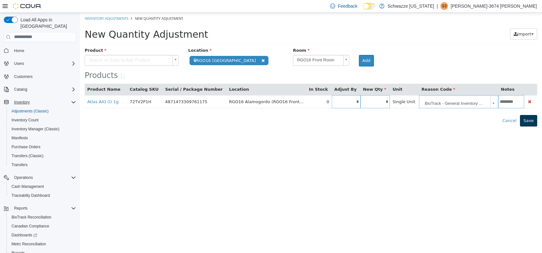
type input "********"
click at [529, 121] on button "Save" at bounding box center [528, 120] width 17 height 11
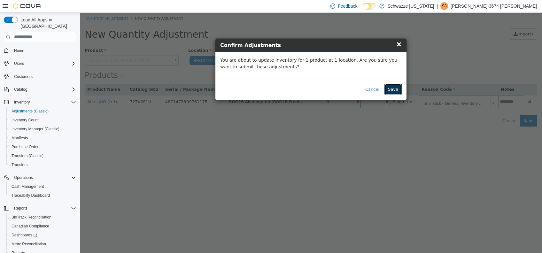
click at [392, 92] on button "Save" at bounding box center [392, 88] width 17 height 11
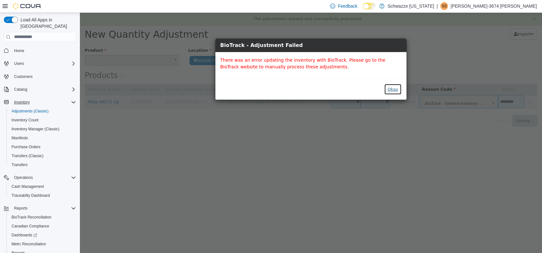
click at [393, 88] on button "Okay" at bounding box center [393, 88] width 18 height 11
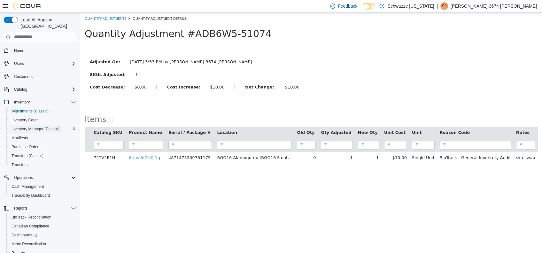
click at [43, 126] on span "Inventory Manager (Classic)" at bounding box center [35, 128] width 48 height 5
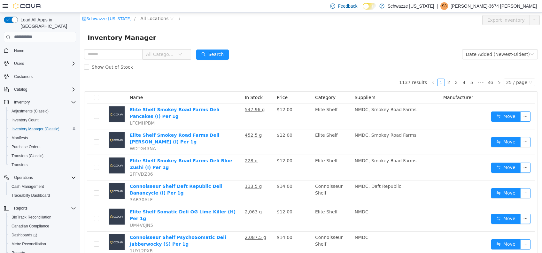
click at [152, 14] on div "Schwazze New Mexico / All Locations / Export Inventory" at bounding box center [311, 19] width 462 height 15
click at [153, 19] on span "All Locations" at bounding box center [154, 18] width 28 height 7
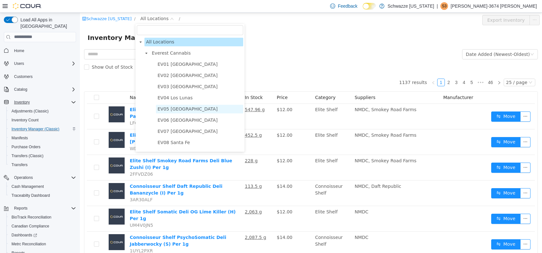
scroll to position [351, 0]
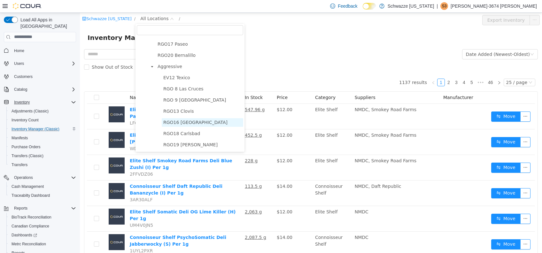
click at [178, 121] on span "RGO16 [GEOGRAPHIC_DATA]" at bounding box center [195, 121] width 64 height 5
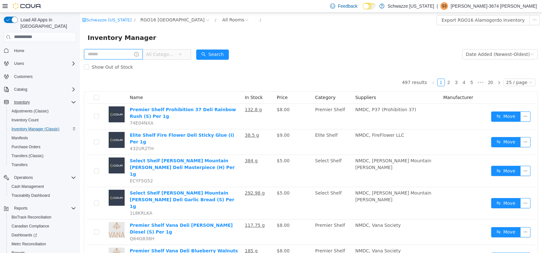
click at [128, 51] on input "text" at bounding box center [113, 54] width 58 height 10
type input "****"
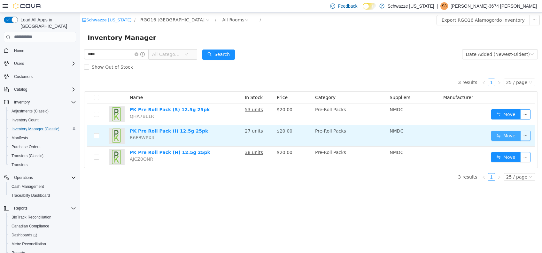
click at [496, 134] on button "Move" at bounding box center [505, 135] width 29 height 10
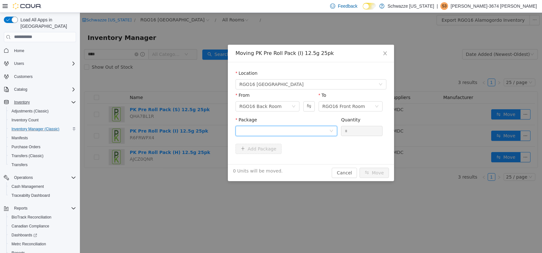
click at [312, 126] on div at bounding box center [284, 131] width 90 height 10
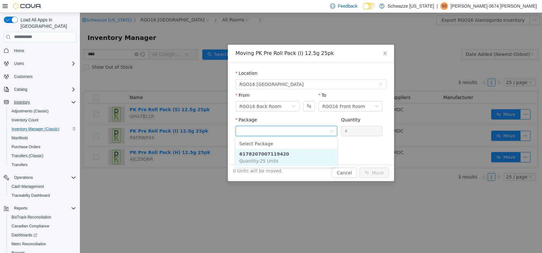
click at [279, 156] on li "6178207007119420 Quantity : 25 Units" at bounding box center [286, 157] width 102 height 17
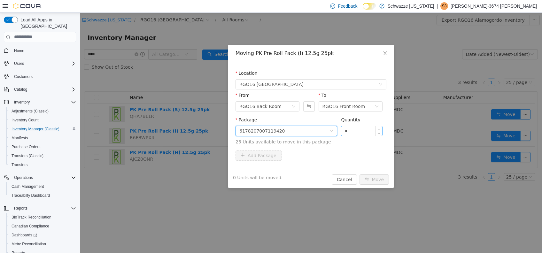
click at [356, 127] on input "*" at bounding box center [361, 131] width 41 height 10
type input "**"
click at [359, 174] on button "Move" at bounding box center [373, 179] width 29 height 10
